Goal: Task Accomplishment & Management: Use online tool/utility

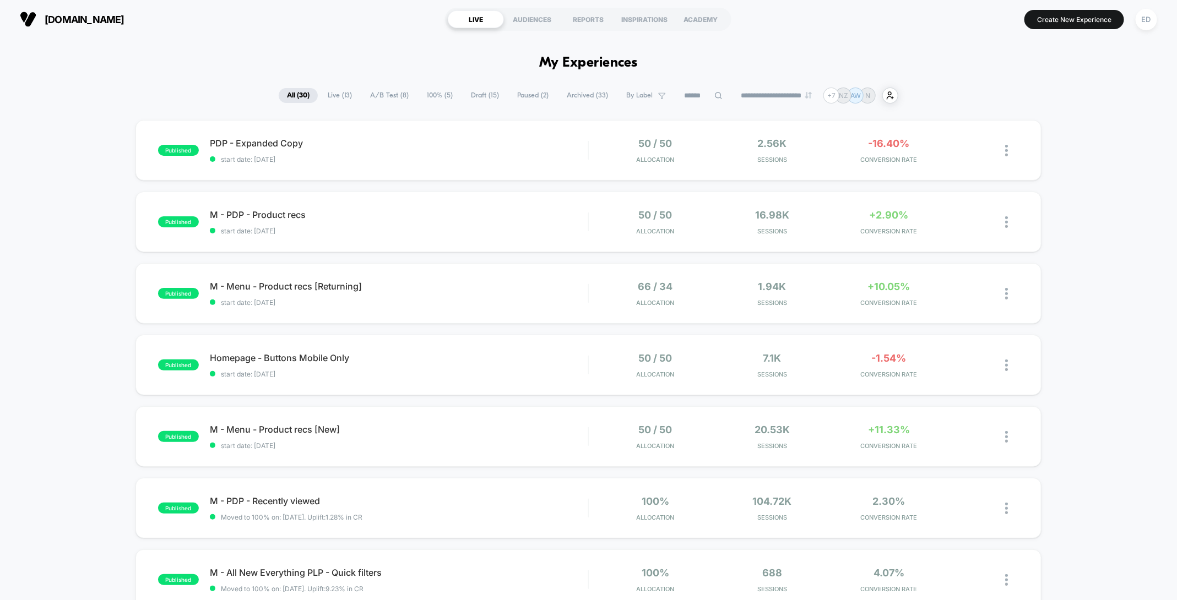
click at [428, 94] on span "100% ( 5 )" at bounding box center [440, 95] width 42 height 15
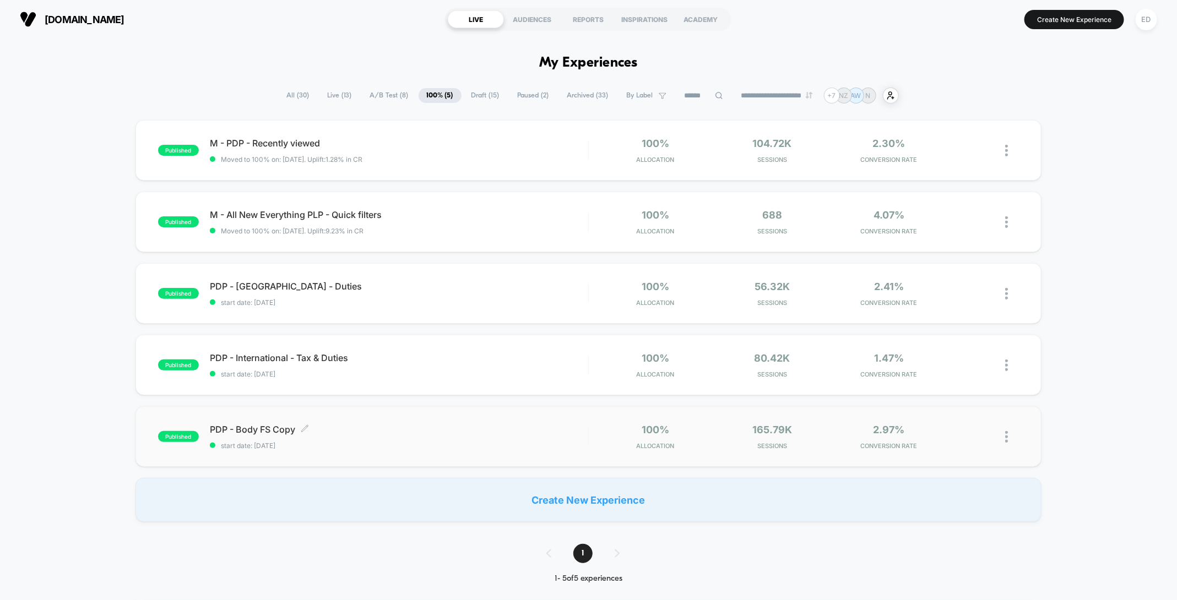
click at [261, 430] on span "PDP - Body FS Copy Click to edit experience details" at bounding box center [399, 429] width 378 height 11
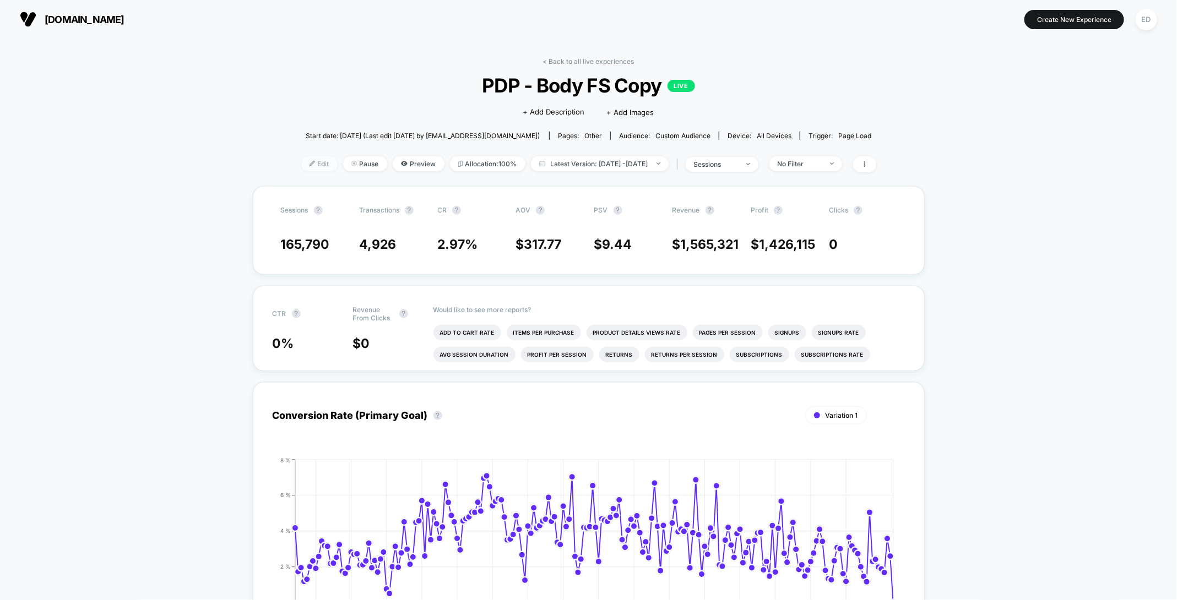
click at [306, 165] on span "Edit" at bounding box center [319, 163] width 36 height 15
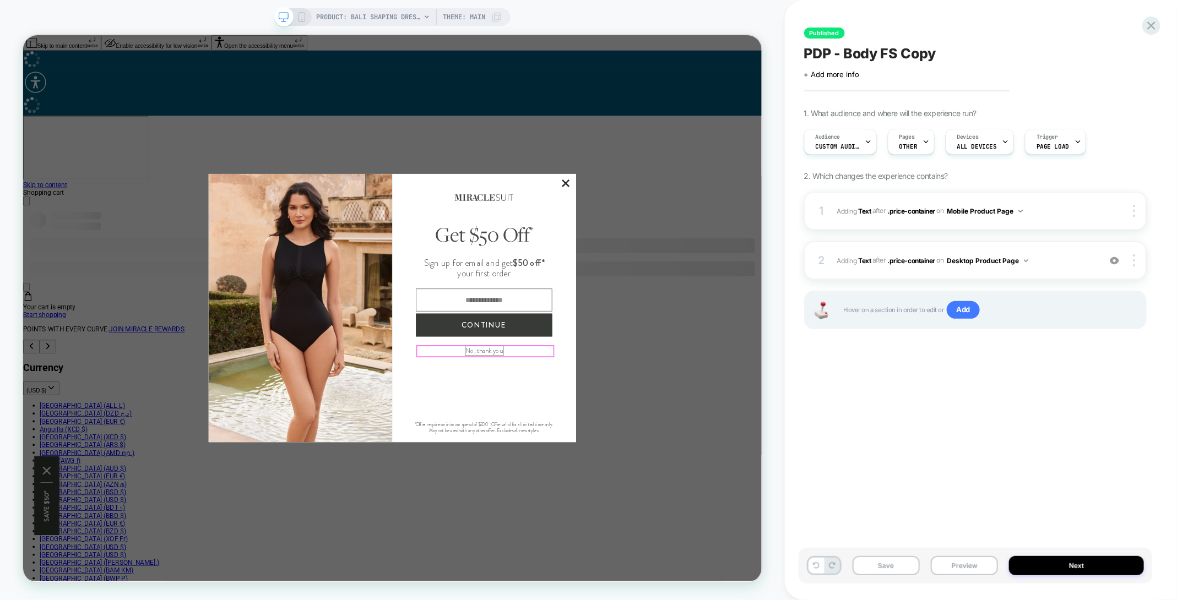
click at [619, 454] on button "No, thank you" at bounding box center [638, 455] width 50 height 13
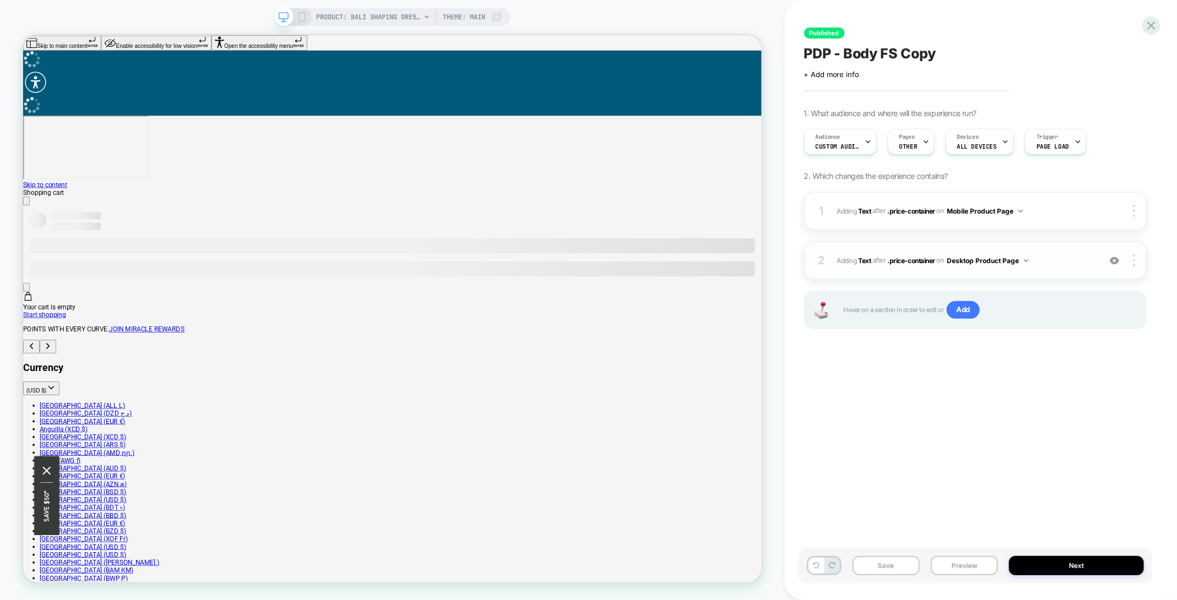
click at [1061, 257] on span "#_loomi_addon_1742476393779 Adding Text AFTER .price-container .price-container…" at bounding box center [965, 261] width 257 height 14
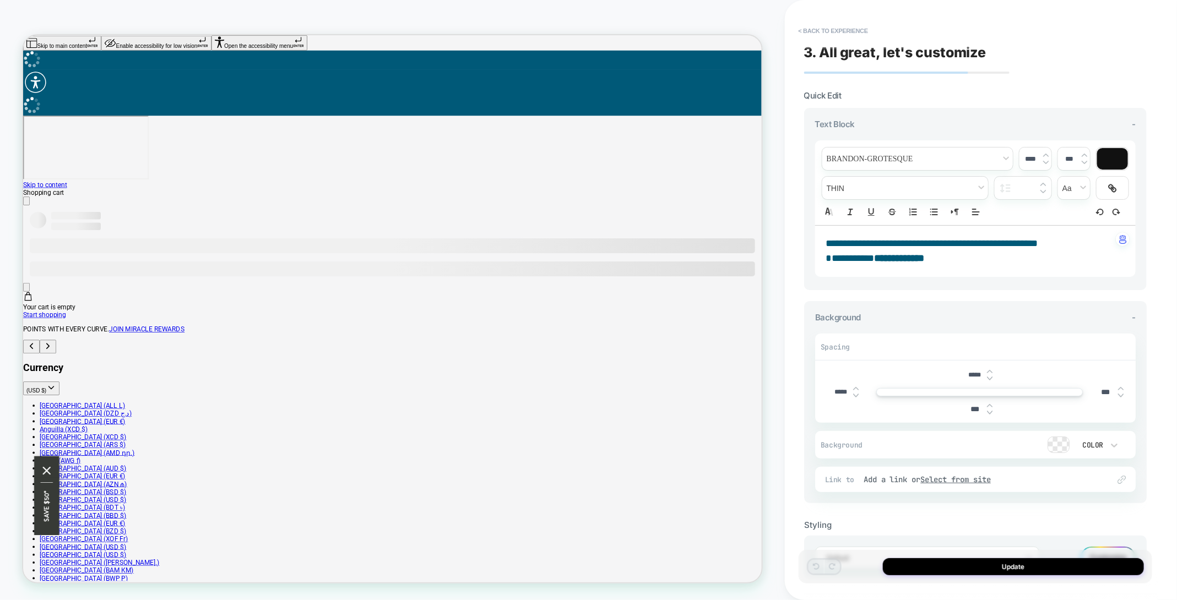
click at [1049, 243] on p "**********" at bounding box center [971, 244] width 290 height 14
type input "****"
click at [826, 259] on span "**********" at bounding box center [850, 258] width 48 height 10
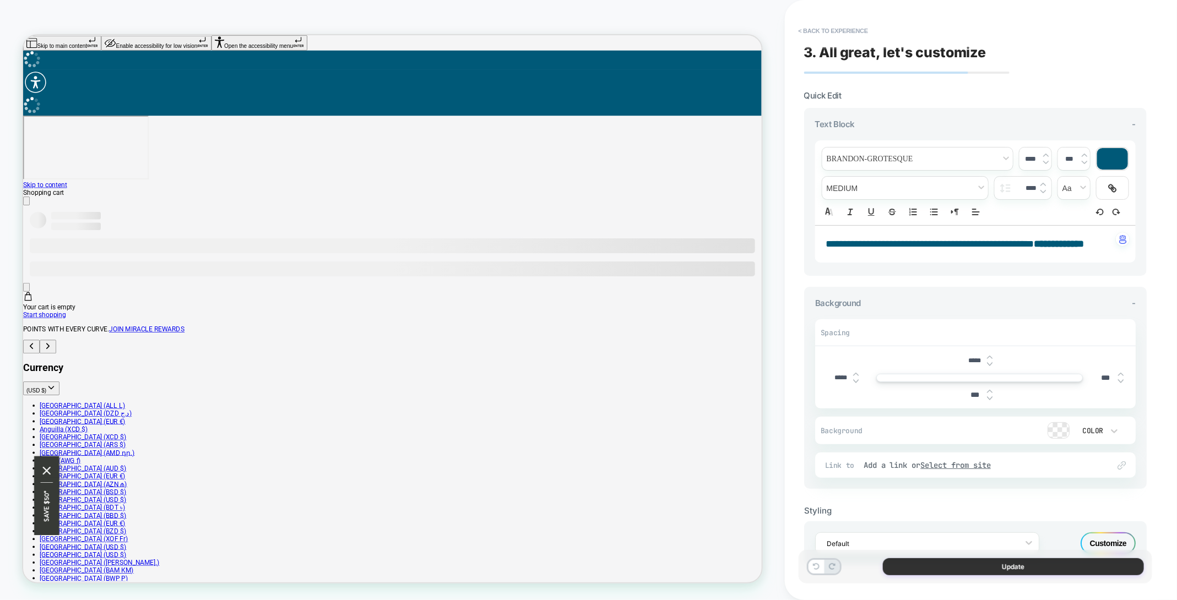
click at [1006, 568] on button "Update" at bounding box center [1013, 567] width 261 height 17
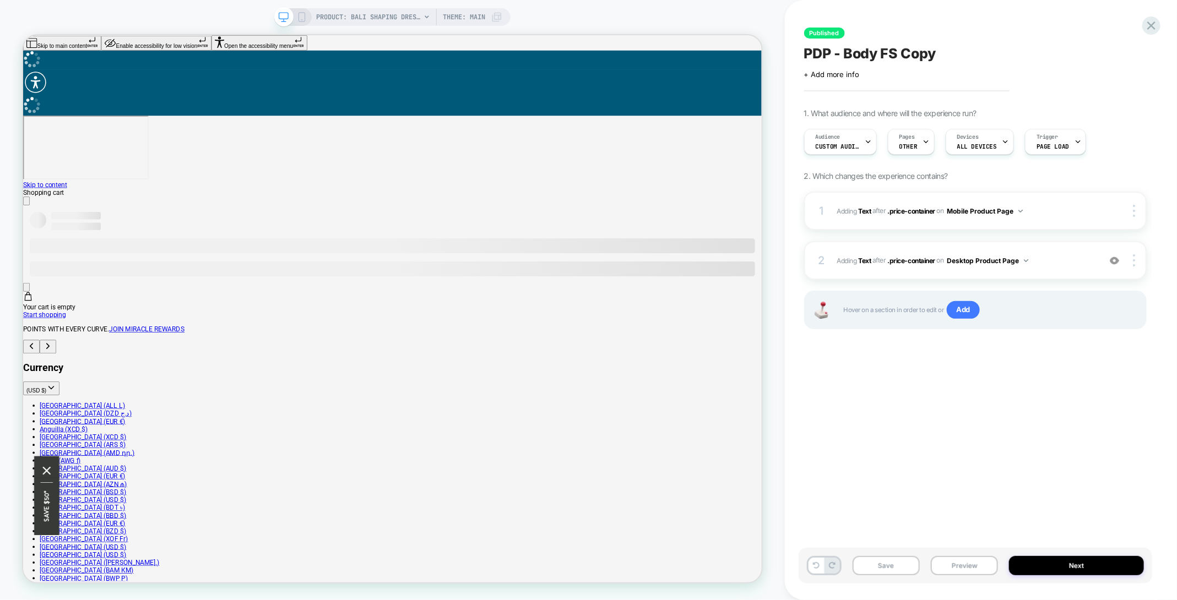
click at [304, 19] on rect at bounding box center [302, 17] width 6 height 9
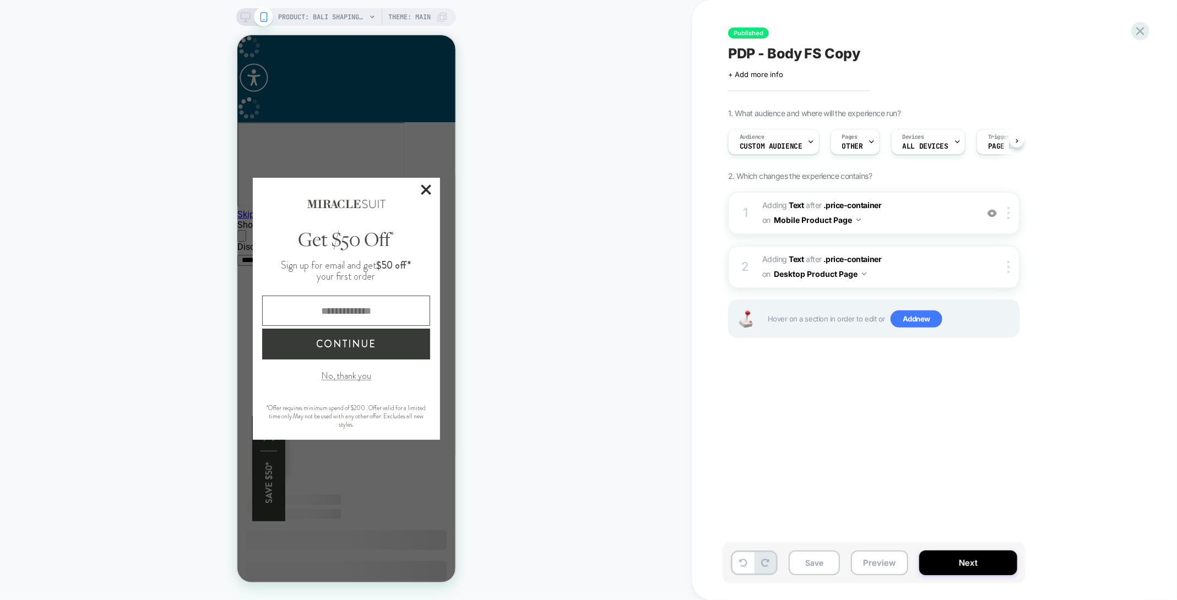
scroll to position [0, 1]
click at [425, 191] on button "Close Closes Web Dialog" at bounding box center [426, 191] width 28 height 28
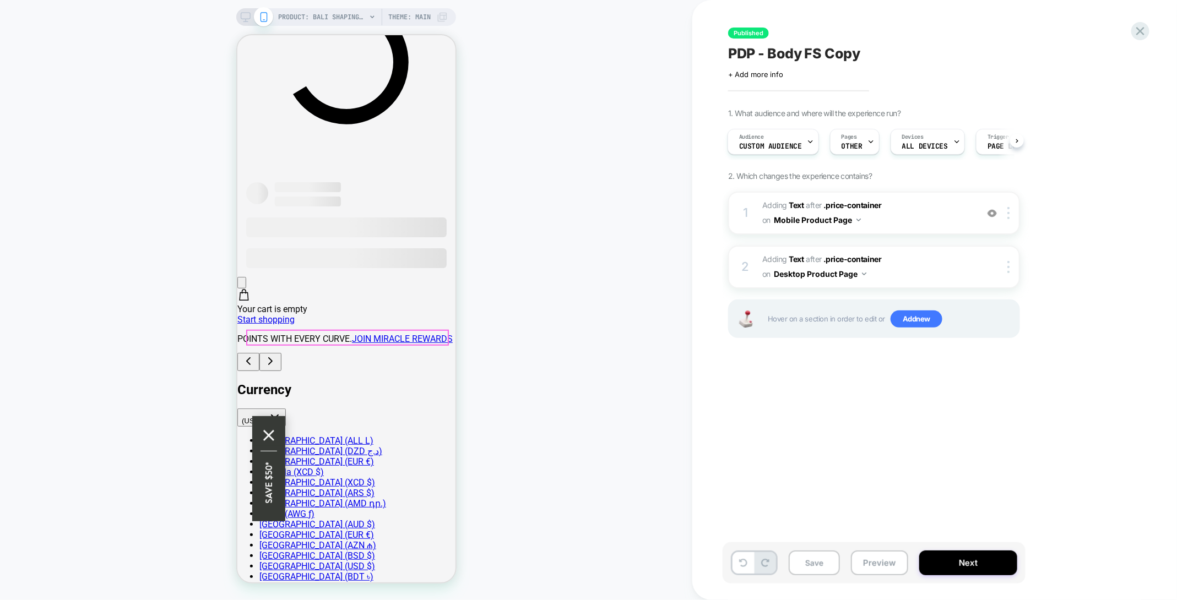
scroll to position [314, 0]
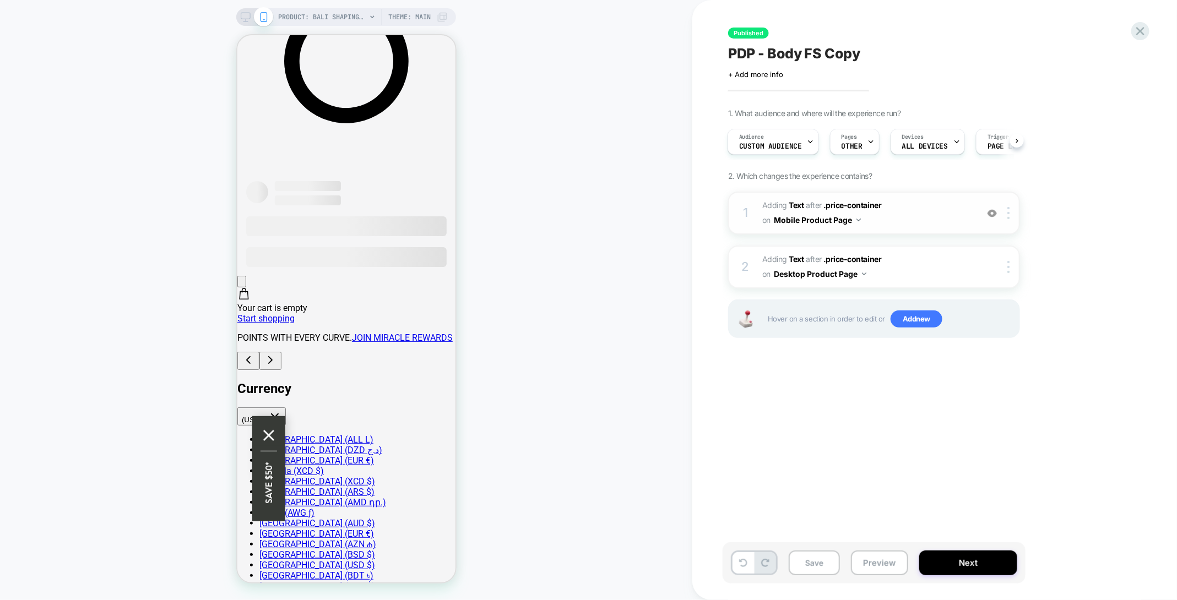
click at [890, 218] on span "#_loomi_addon_1742476179174 Adding Text AFTER .price-container .price-container…" at bounding box center [867, 213] width 210 height 30
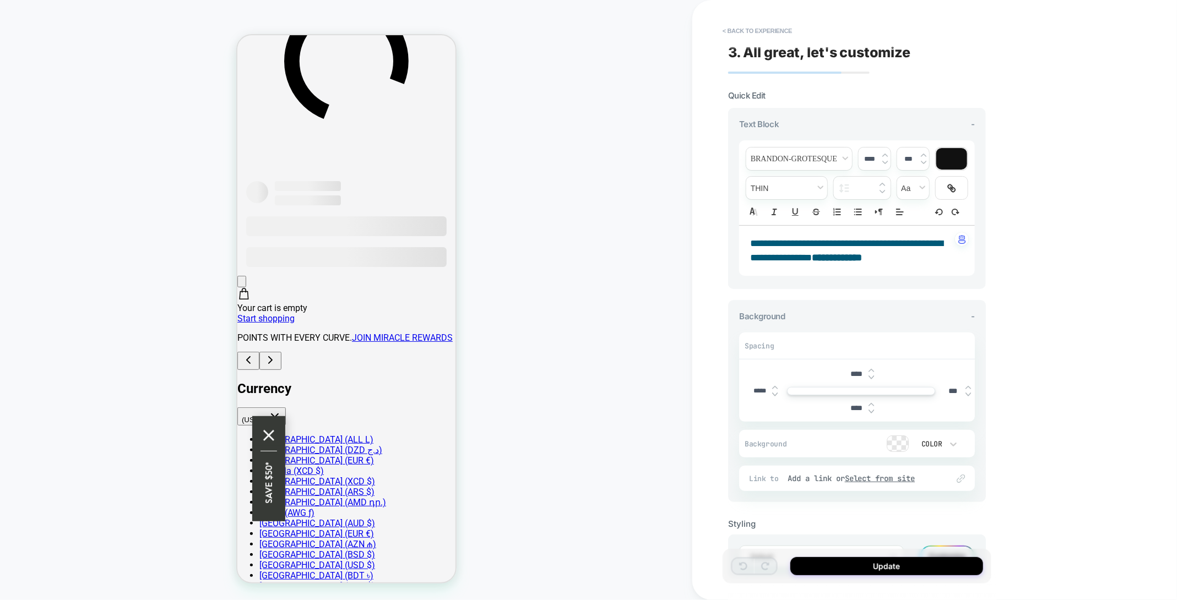
scroll to position [300, 0]
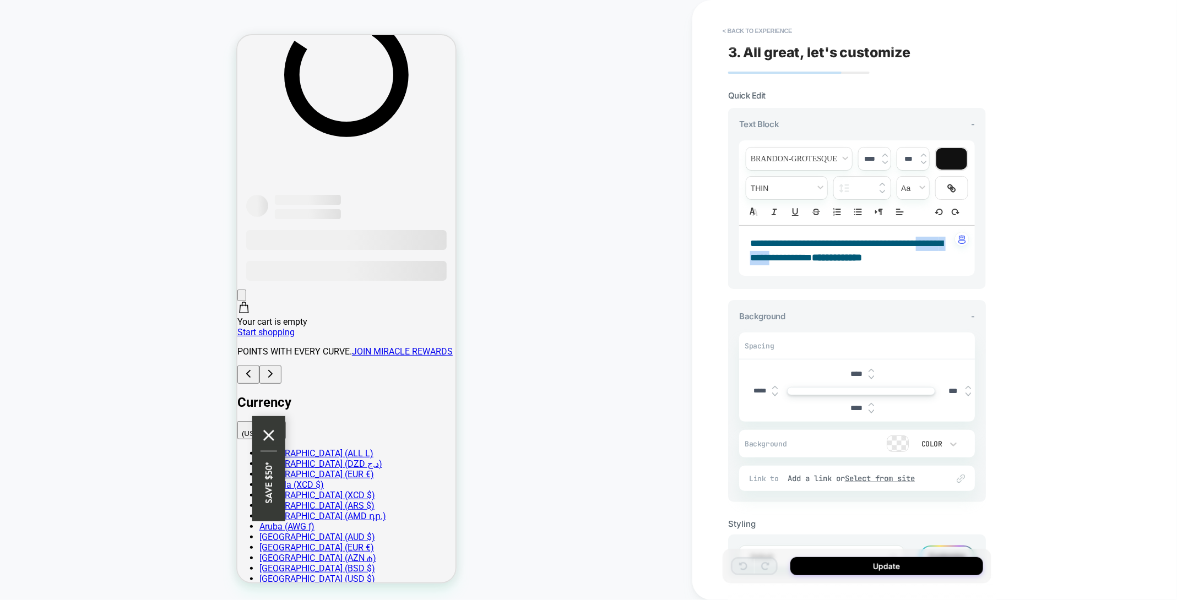
drag, startPoint x: 928, startPoint y: 241, endPoint x: 781, endPoint y: 260, distance: 147.7
click at [781, 260] on span "**********" at bounding box center [846, 251] width 193 height 24
type input "****"
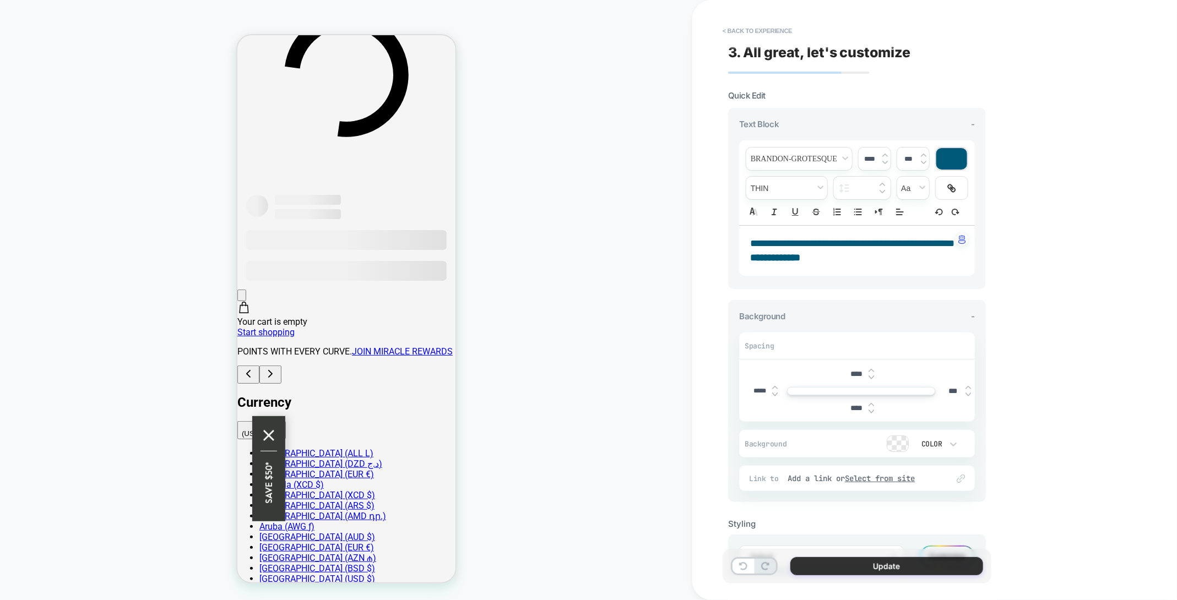
click at [922, 570] on button "Update" at bounding box center [886, 566] width 193 height 18
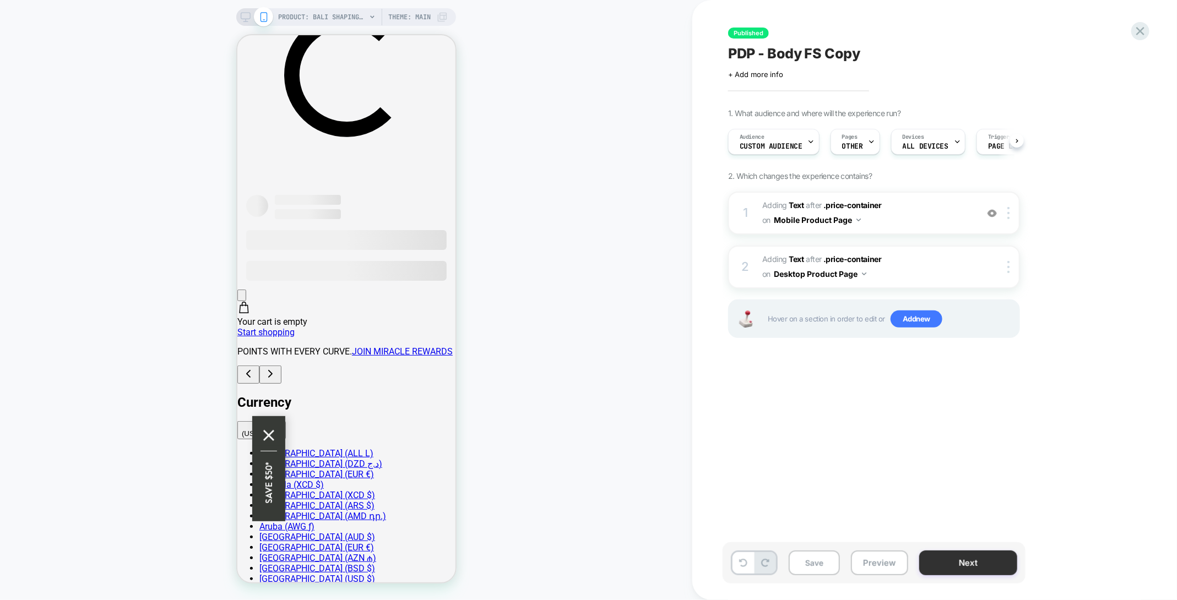
scroll to position [0, 1]
click at [827, 561] on button "Save" at bounding box center [814, 563] width 51 height 25
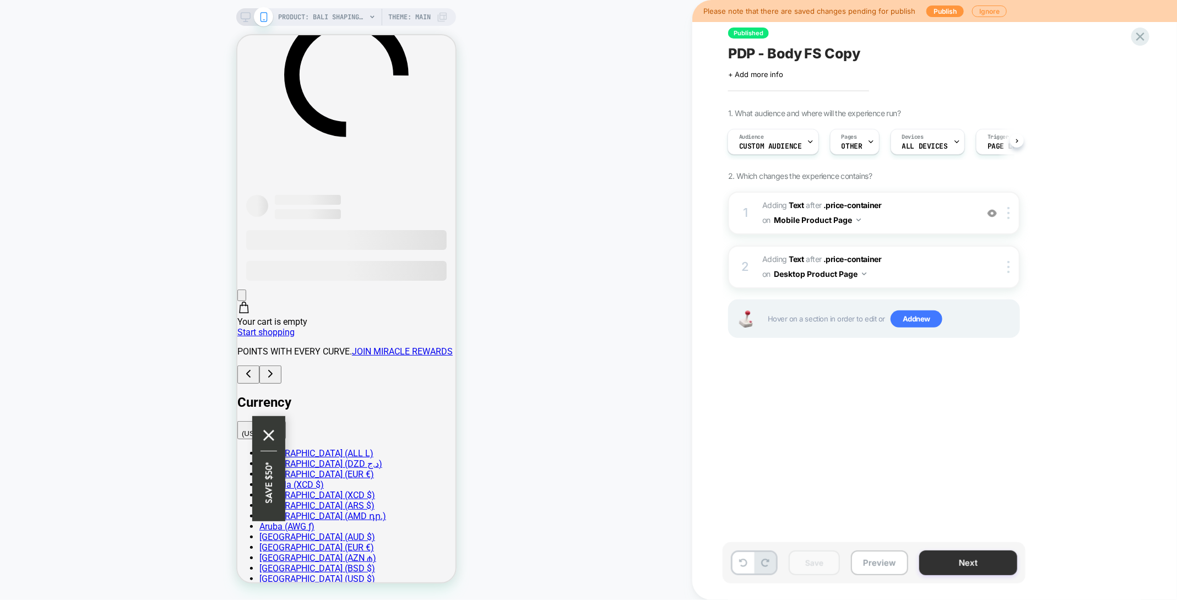
click at [959, 562] on button "Next" at bounding box center [968, 563] width 98 height 25
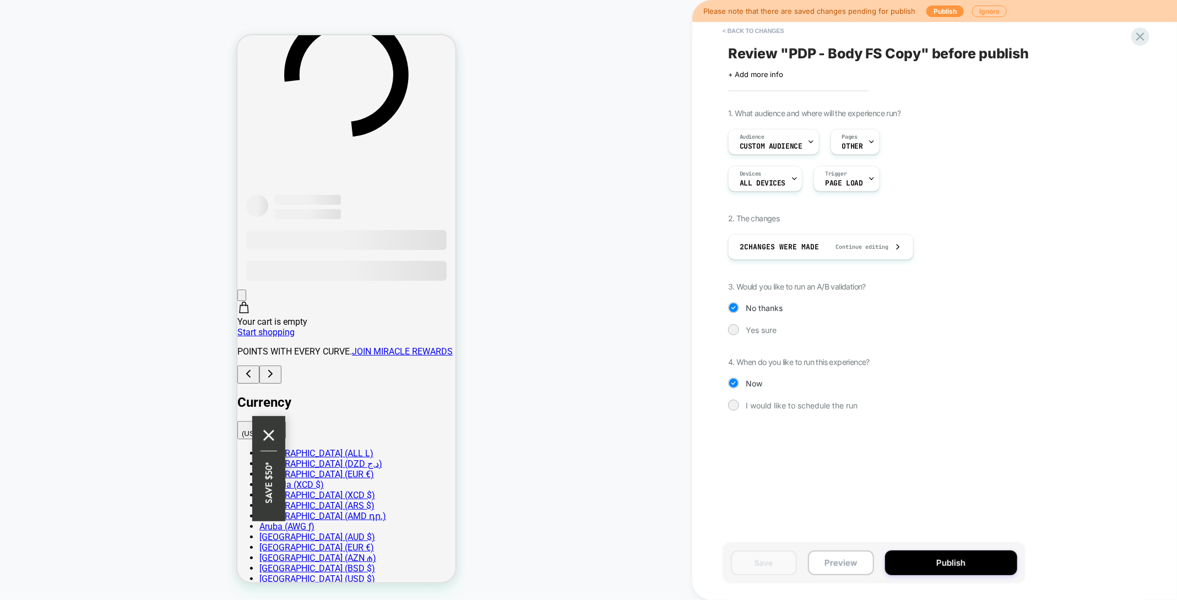
click at [959, 562] on button "Publish" at bounding box center [951, 563] width 132 height 25
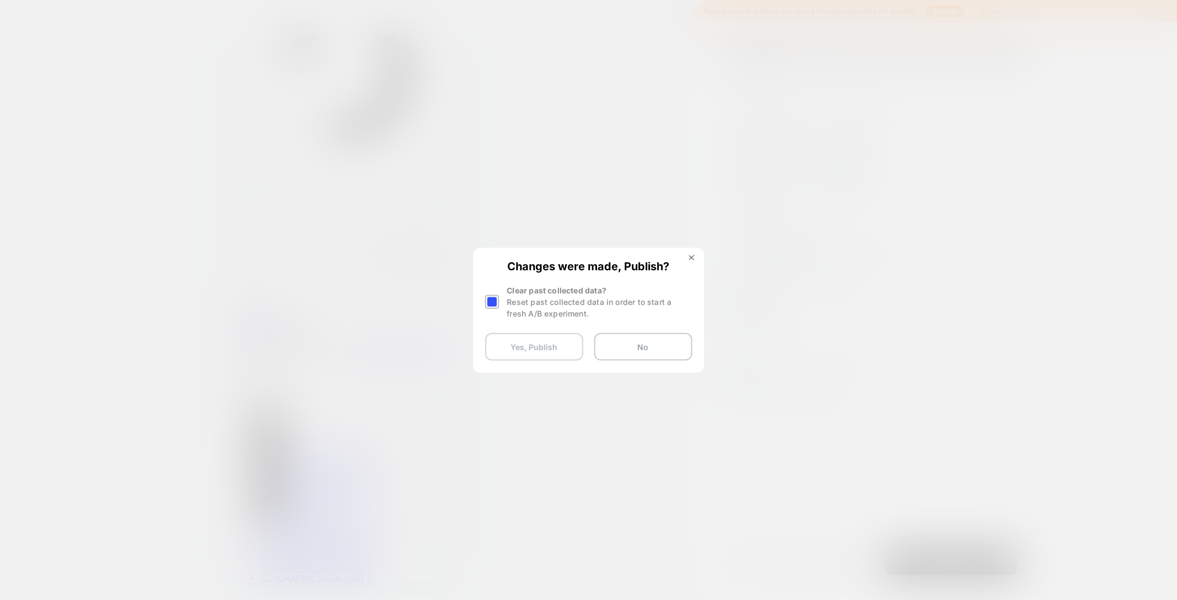
click at [547, 351] on button "Yes, Publish" at bounding box center [534, 347] width 98 height 28
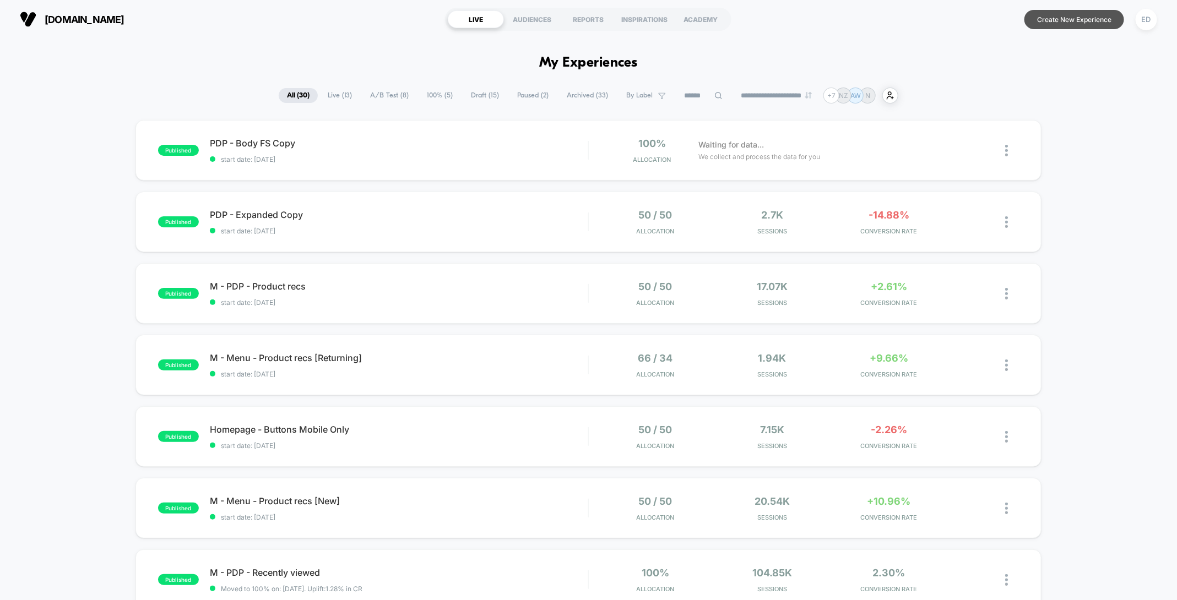
click at [1076, 21] on button "Create New Experience" at bounding box center [1075, 19] width 100 height 19
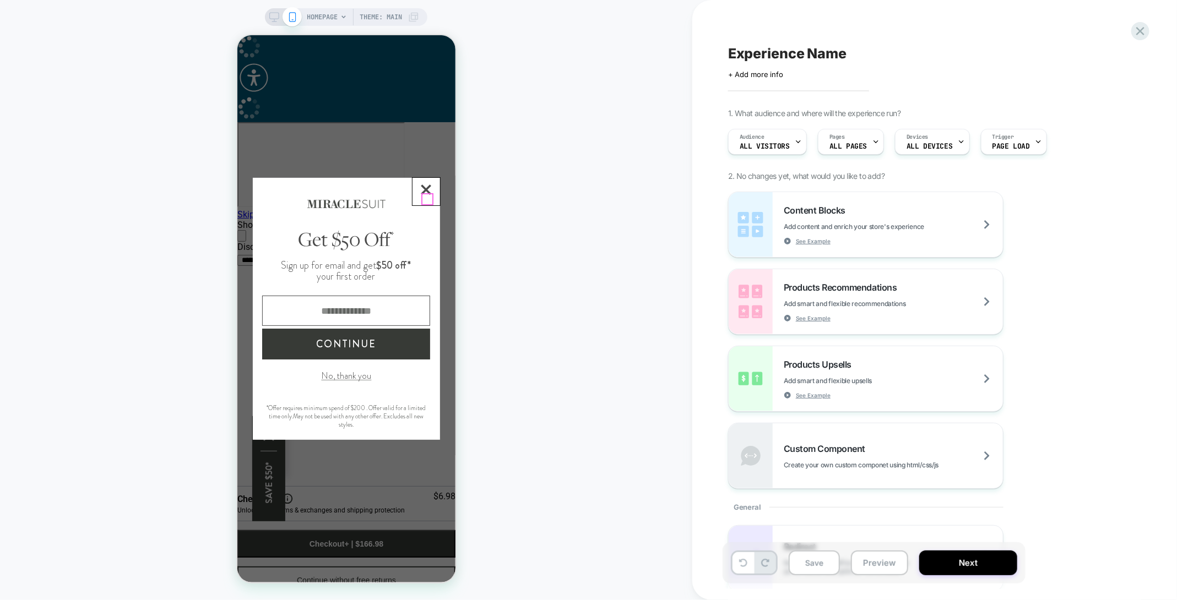
click at [430, 194] on icon "Close Closes Web Dialog" at bounding box center [426, 190] width 10 height 10
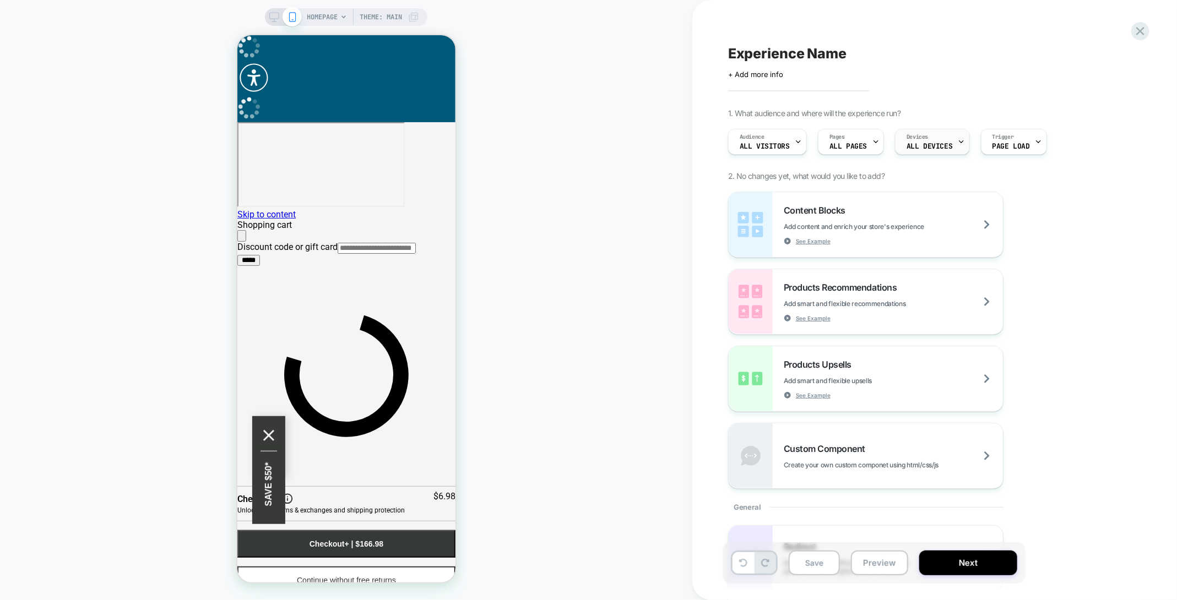
click at [926, 143] on span "ALL DEVICES" at bounding box center [930, 147] width 46 height 8
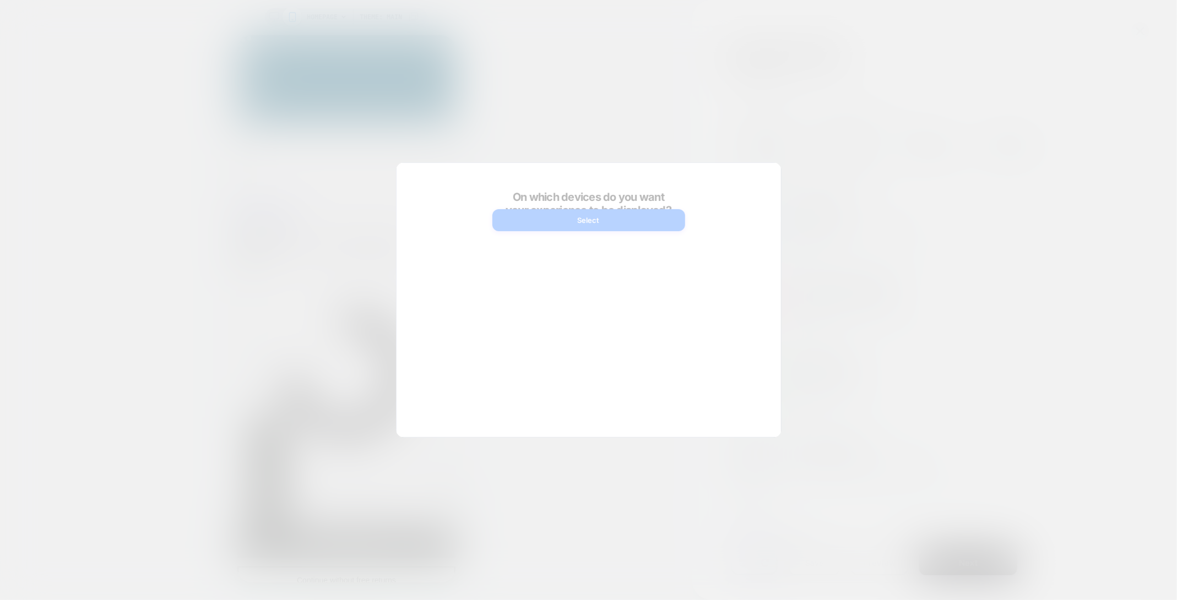
click at [941, 101] on div at bounding box center [588, 300] width 1177 height 600
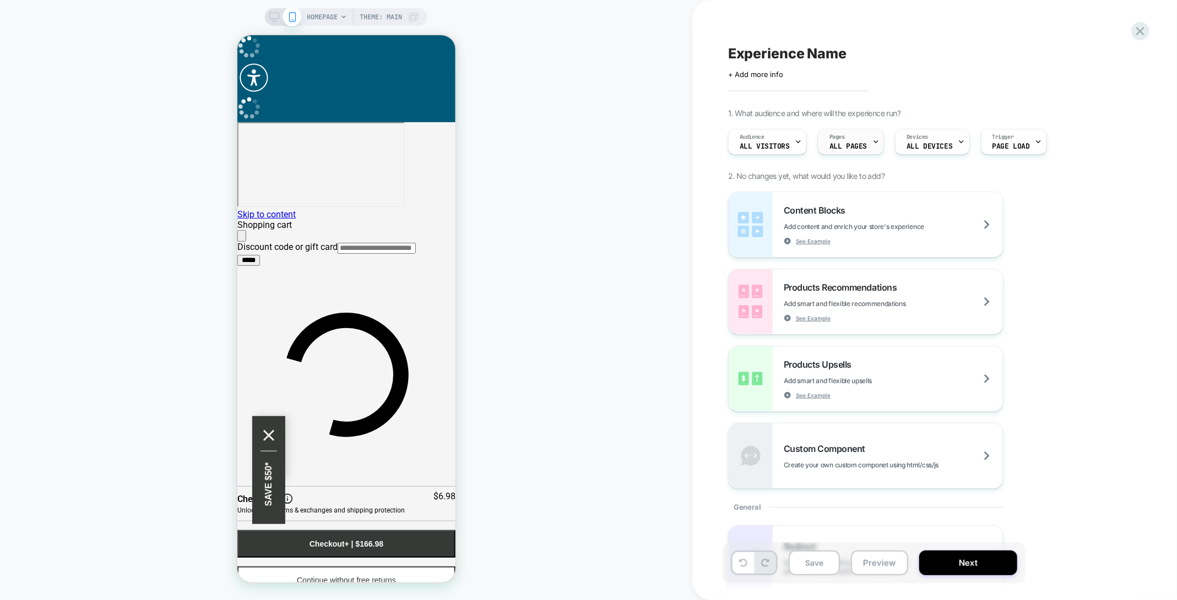
click at [832, 146] on span "ALL PAGES" at bounding box center [848, 147] width 37 height 8
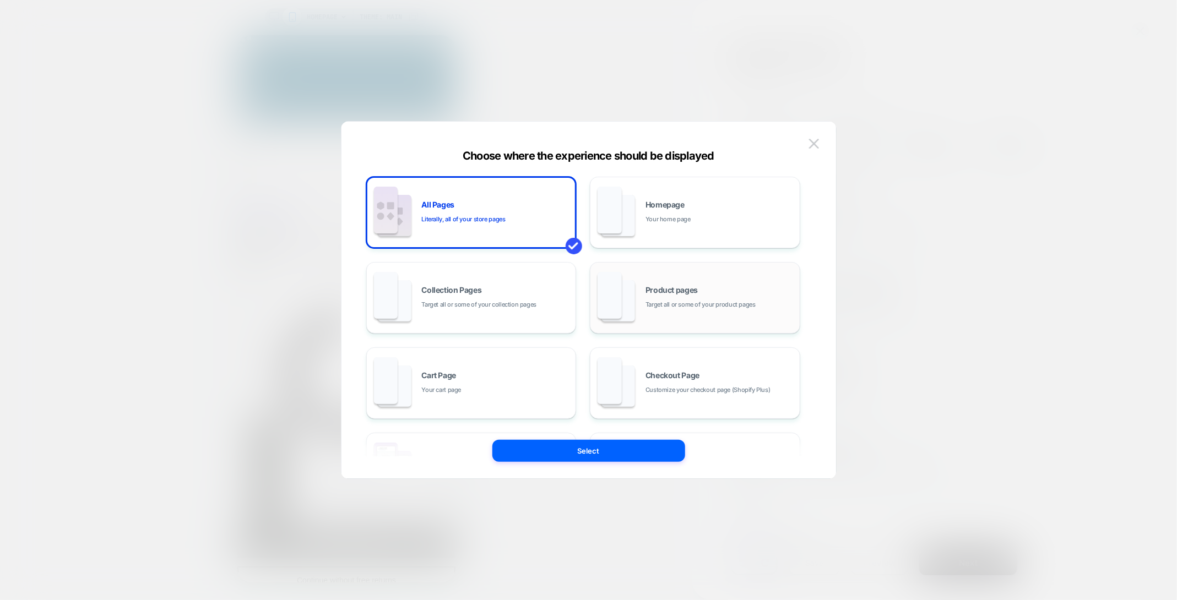
click at [739, 287] on div "Product pages Target all or some of your product pages" at bounding box center [720, 298] width 149 height 24
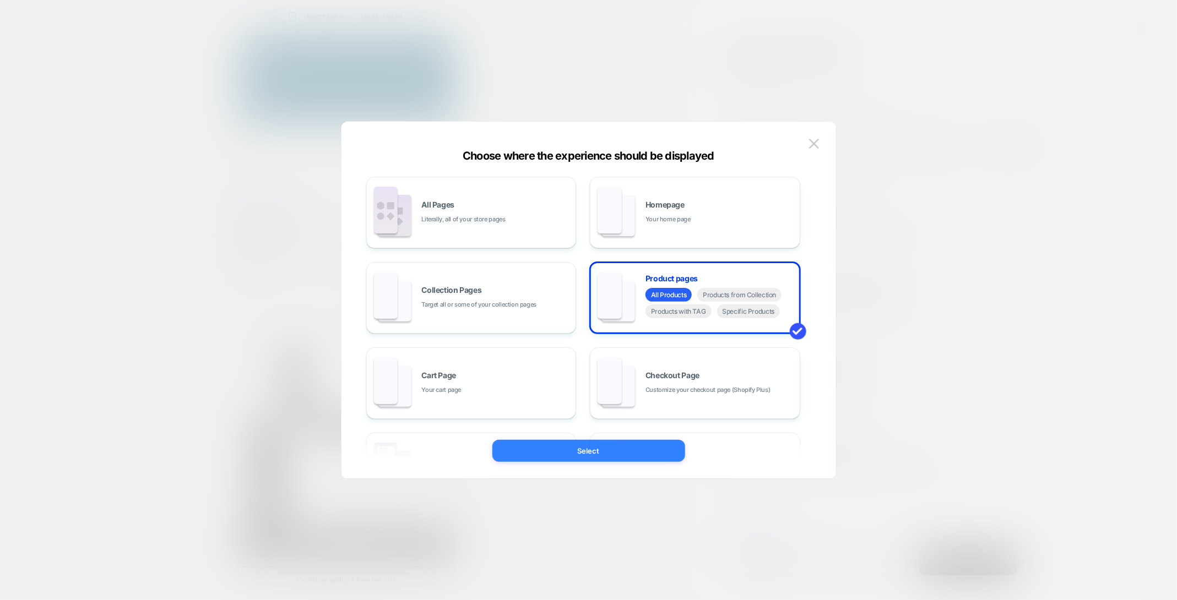
click at [622, 448] on button "Select" at bounding box center [588, 451] width 193 height 22
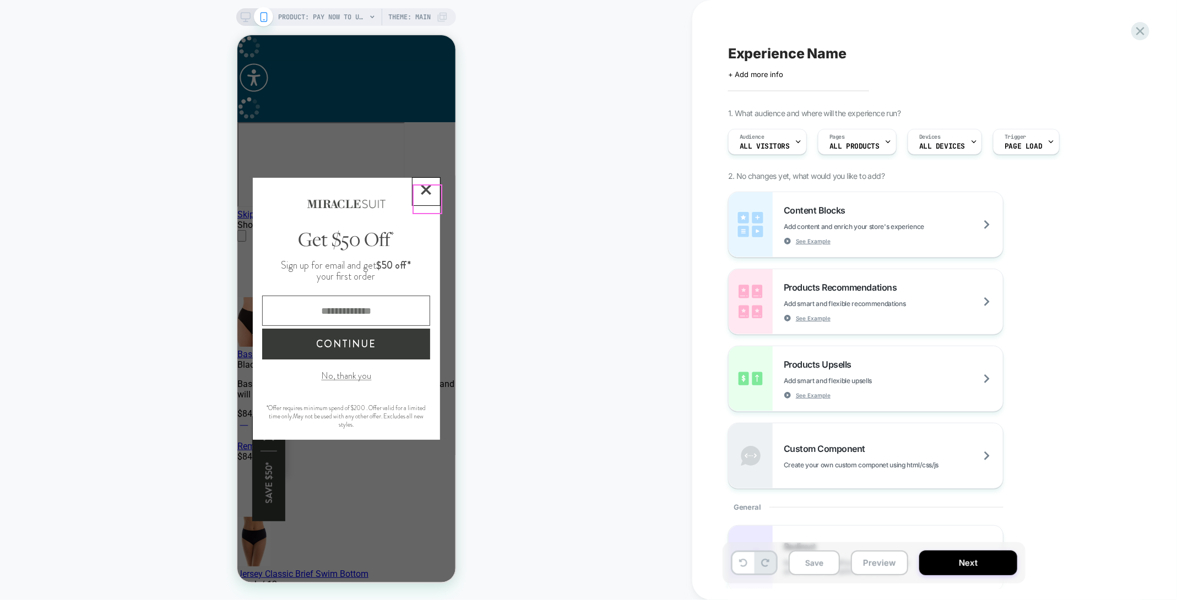
click at [418, 204] on button "Close Closes Web Dialog" at bounding box center [426, 191] width 28 height 28
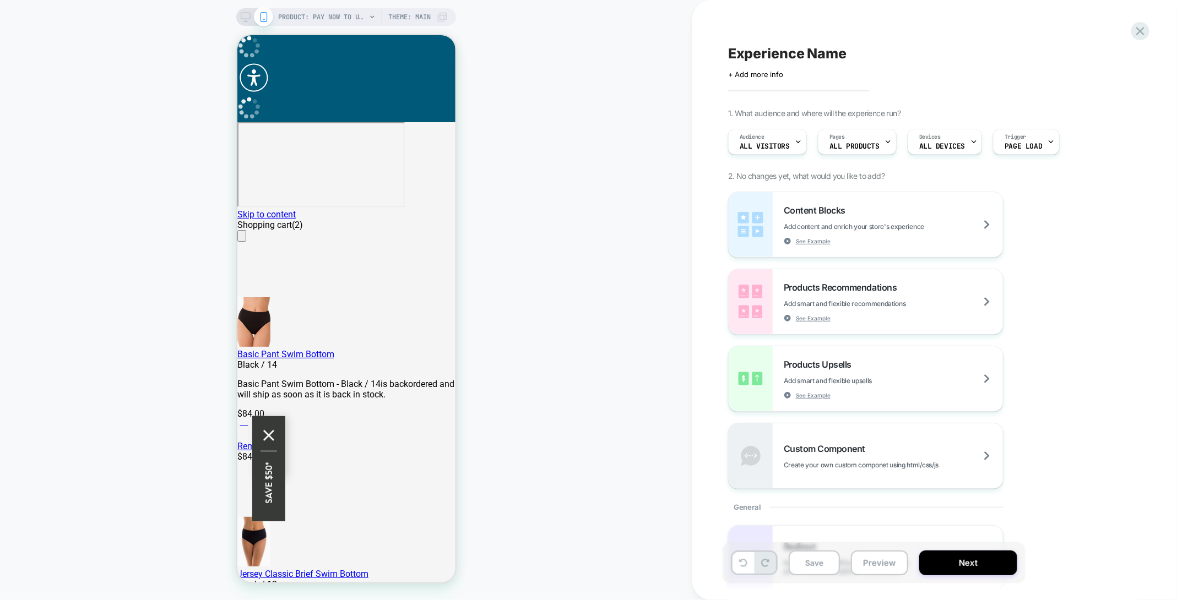
click at [250, 20] on div at bounding box center [255, 17] width 28 height 10
click at [245, 24] on div "PRODUCT: Pay now to unlock free returns Theme: MAIN" at bounding box center [346, 17] width 220 height 18
click at [242, 19] on rect at bounding box center [245, 16] width 9 height 6
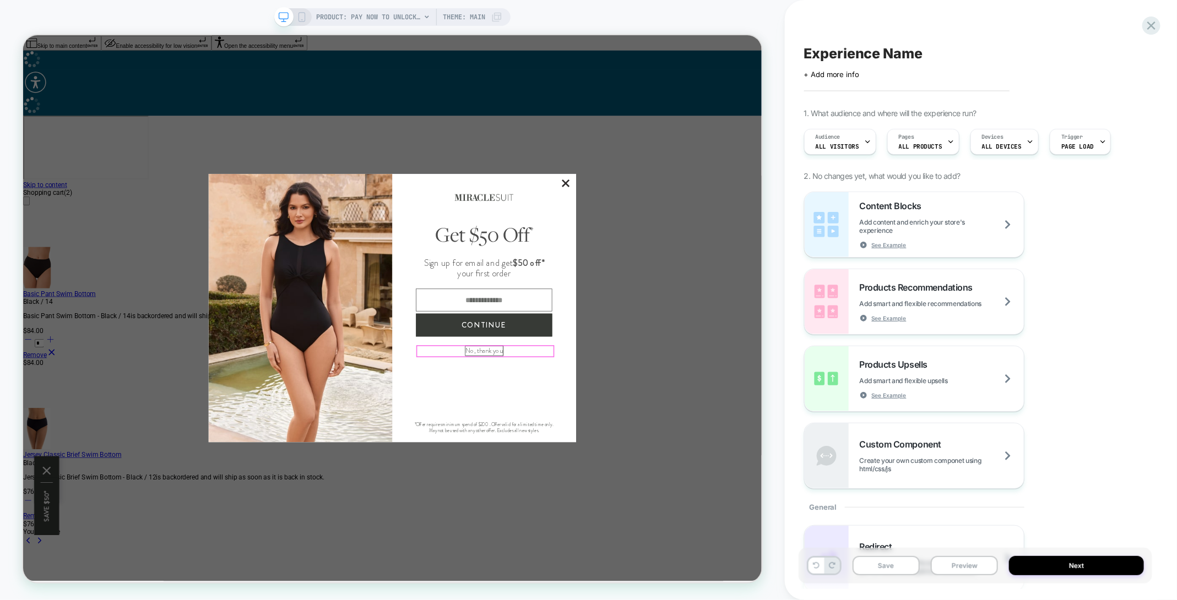
click at [626, 462] on button "No, thank you" at bounding box center [638, 455] width 50 height 13
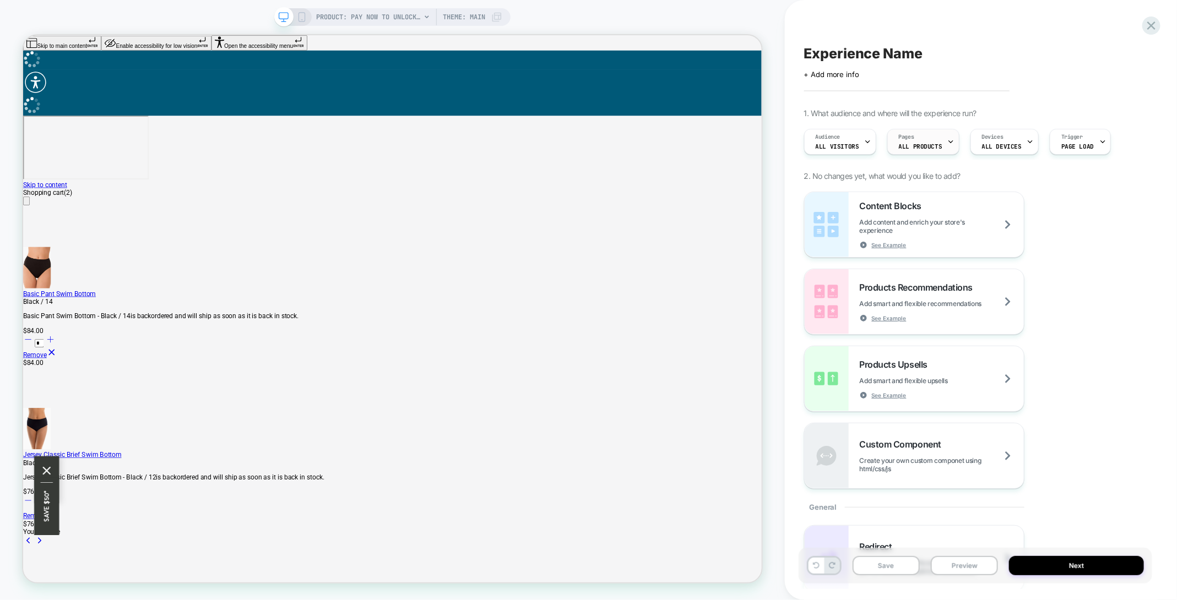
click at [923, 149] on span "ALL PRODUCTS" at bounding box center [921, 147] width 44 height 8
